Goal: Find specific page/section: Find specific page/section

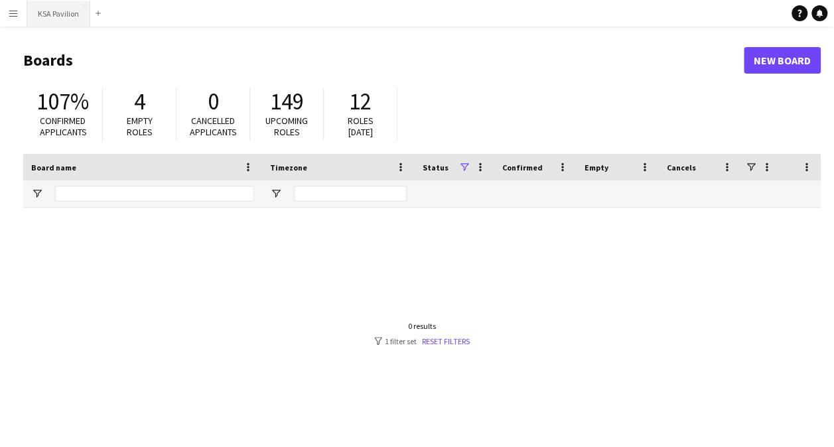
click at [58, 7] on button "KSA Pavilion Close" at bounding box center [58, 14] width 63 height 26
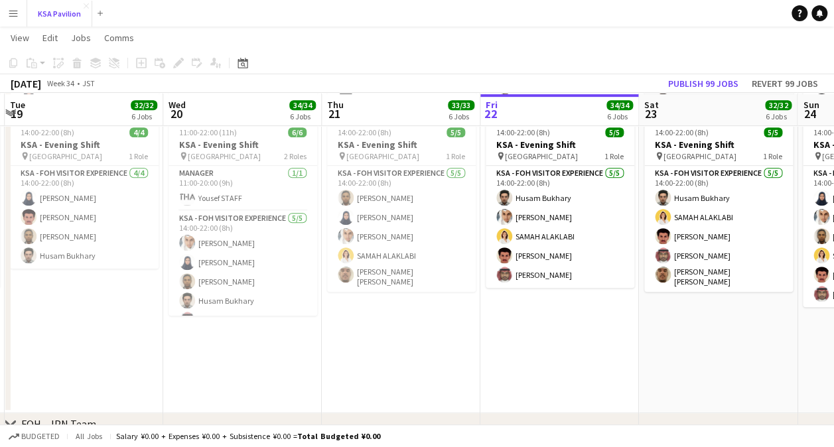
scroll to position [301, 0]
